Goal: Task Accomplishment & Management: Complete application form

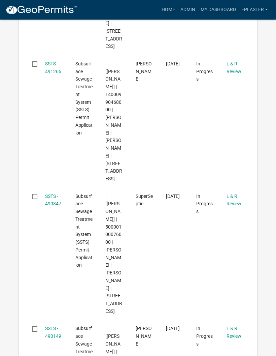
scroll to position [450, 0]
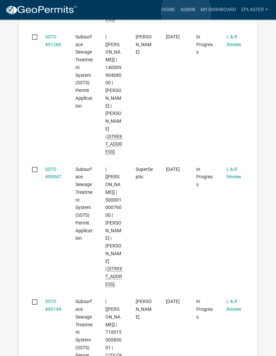
click at [187, 12] on link "Admin" at bounding box center [188, 9] width 20 height 13
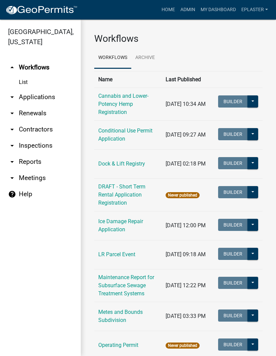
click at [31, 100] on link "arrow_drop_down Applications" at bounding box center [40, 97] width 81 height 16
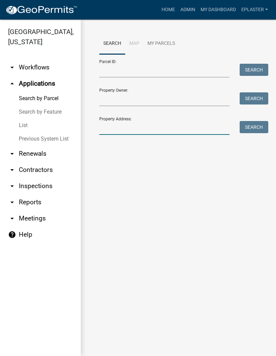
click at [153, 132] on input "Property Address:" at bounding box center [164, 128] width 130 height 14
type input "28840"
click at [261, 131] on button "Search" at bounding box center [254, 127] width 29 height 12
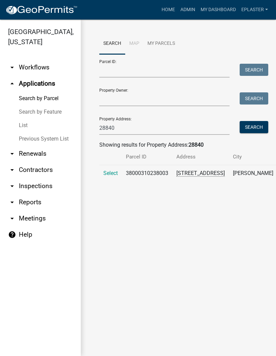
click at [104, 176] on span "Select" at bounding box center [110, 173] width 14 height 6
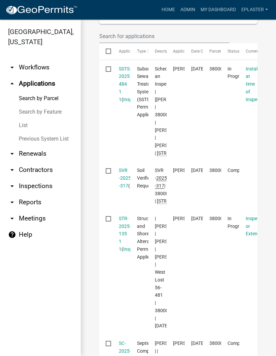
scroll to position [126, 0]
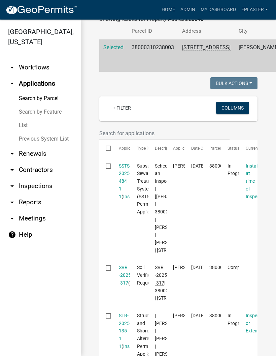
click at [121, 189] on link "SSTS-2025-484 1 1" at bounding box center [125, 181] width 12 height 36
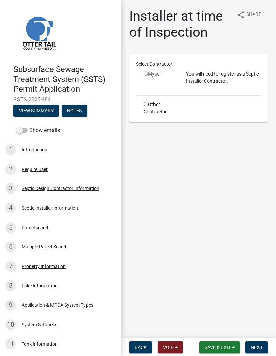
click at [149, 71] on div "Myself" at bounding box center [160, 73] width 32 height 7
click at [148, 105] on input "radio" at bounding box center [146, 104] width 4 height 4
radio input "true"
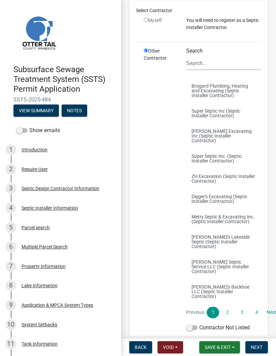
scroll to position [66, 0]
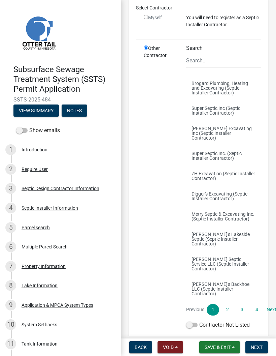
click at [231, 304] on link "2" at bounding box center [228, 309] width 12 height 11
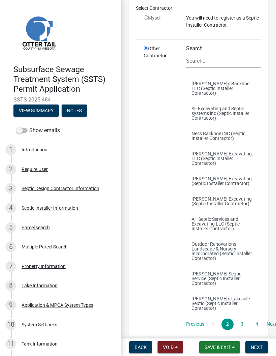
scroll to position [73, 0]
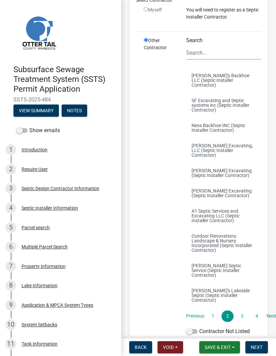
click at [233, 232] on button "Outdoor Renovations Landscape & Nursery Incorporated (Septic Installer Contract…" at bounding box center [223, 243] width 75 height 30
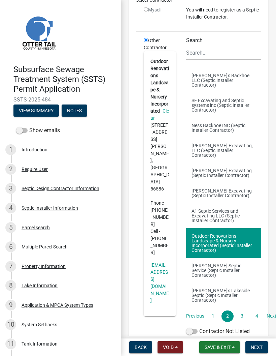
click at [255, 335] on div "Installer at time of Inspection share Share Select Contractor Myself You will n…" at bounding box center [198, 146] width 149 height 422
click at [260, 345] on span "Next" at bounding box center [257, 346] width 12 height 5
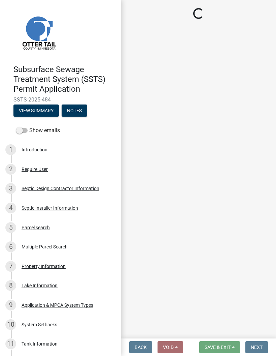
select select "710d5f49-2663-4e73-9718-d0c4e189f5ed"
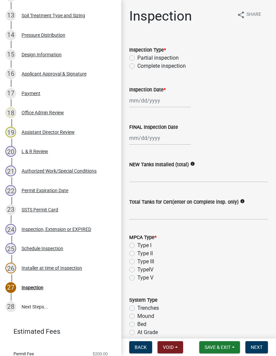
scroll to position [366, 0]
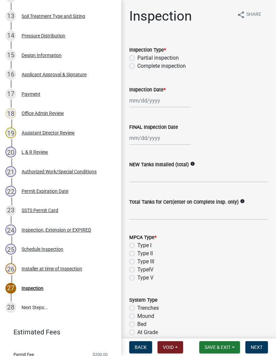
click at [93, 169] on div "Authorized Work/Special Conditions" at bounding box center [59, 171] width 75 height 5
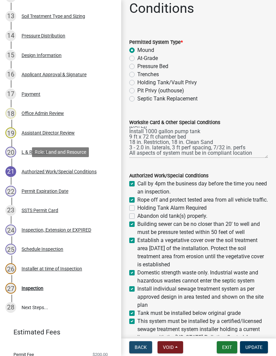
scroll to position [43, 0]
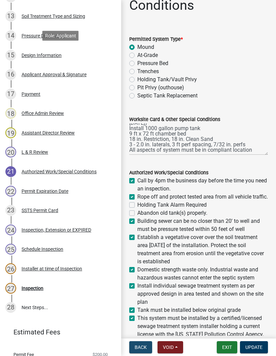
click at [65, 50] on div "15 Design Information" at bounding box center [57, 55] width 105 height 11
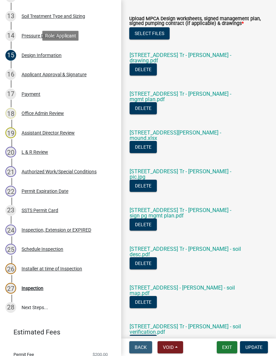
scroll to position [52, 0]
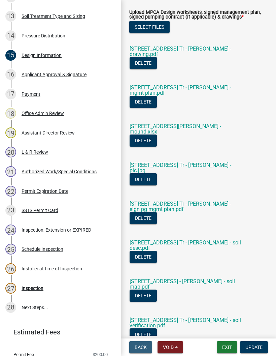
click at [197, 128] on link "[STREET_ADDRESS][PERSON_NAME] - mound.xlsx" at bounding box center [176, 129] width 92 height 12
click at [225, 347] on button "Exit" at bounding box center [227, 347] width 21 height 12
